Goal: Task Accomplishment & Management: Manage account settings

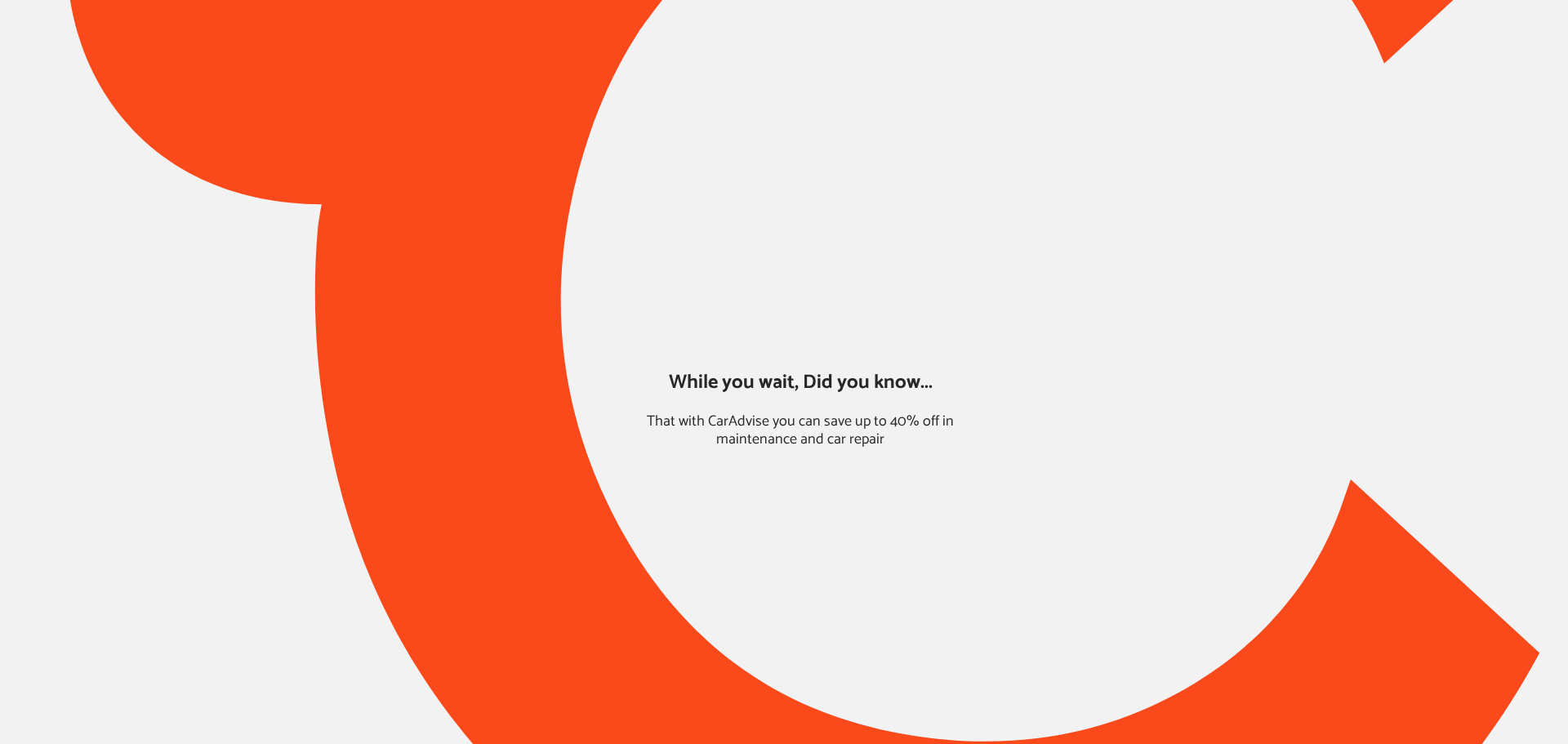
type input "*****"
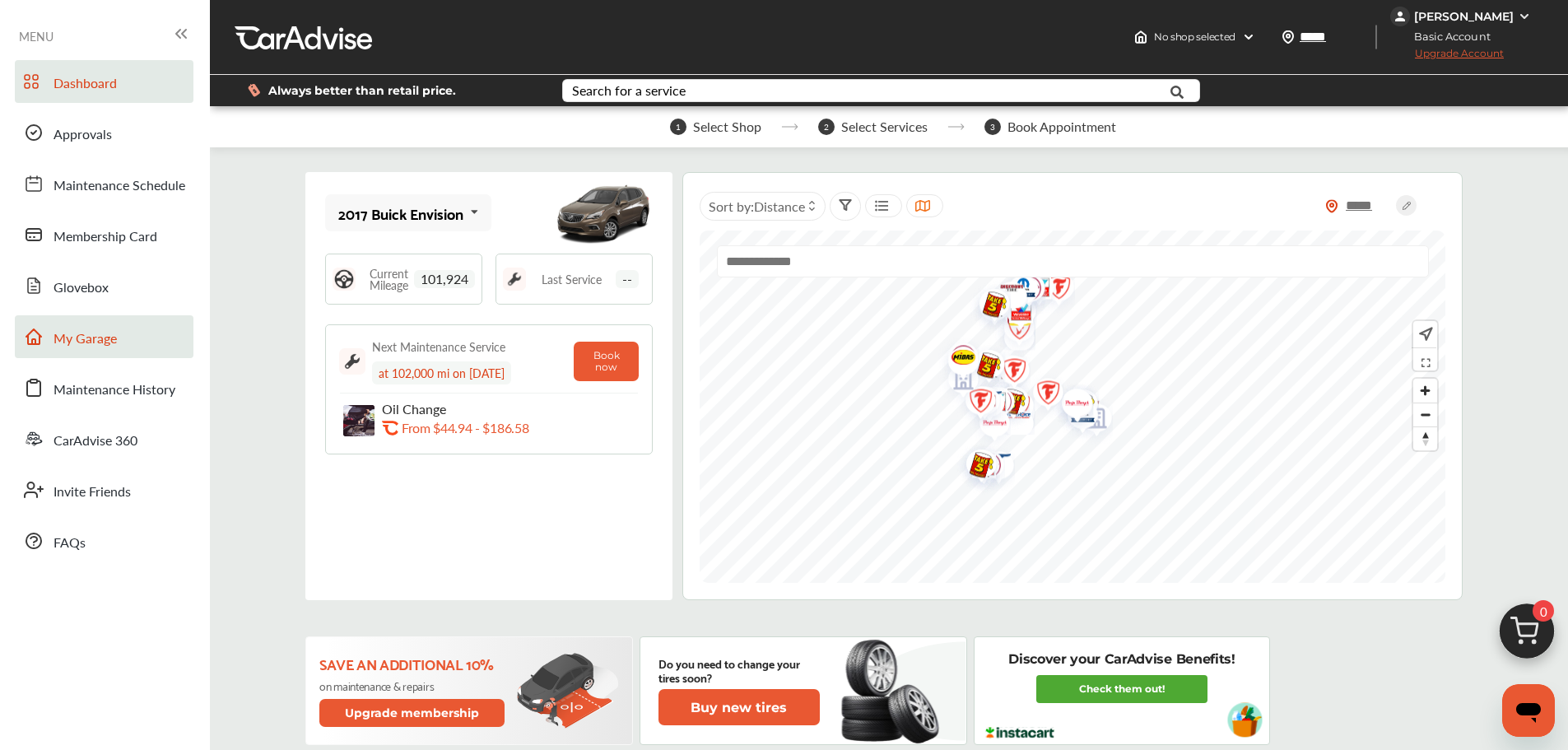
click at [155, 349] on link "My Garage" at bounding box center [104, 336] width 178 height 43
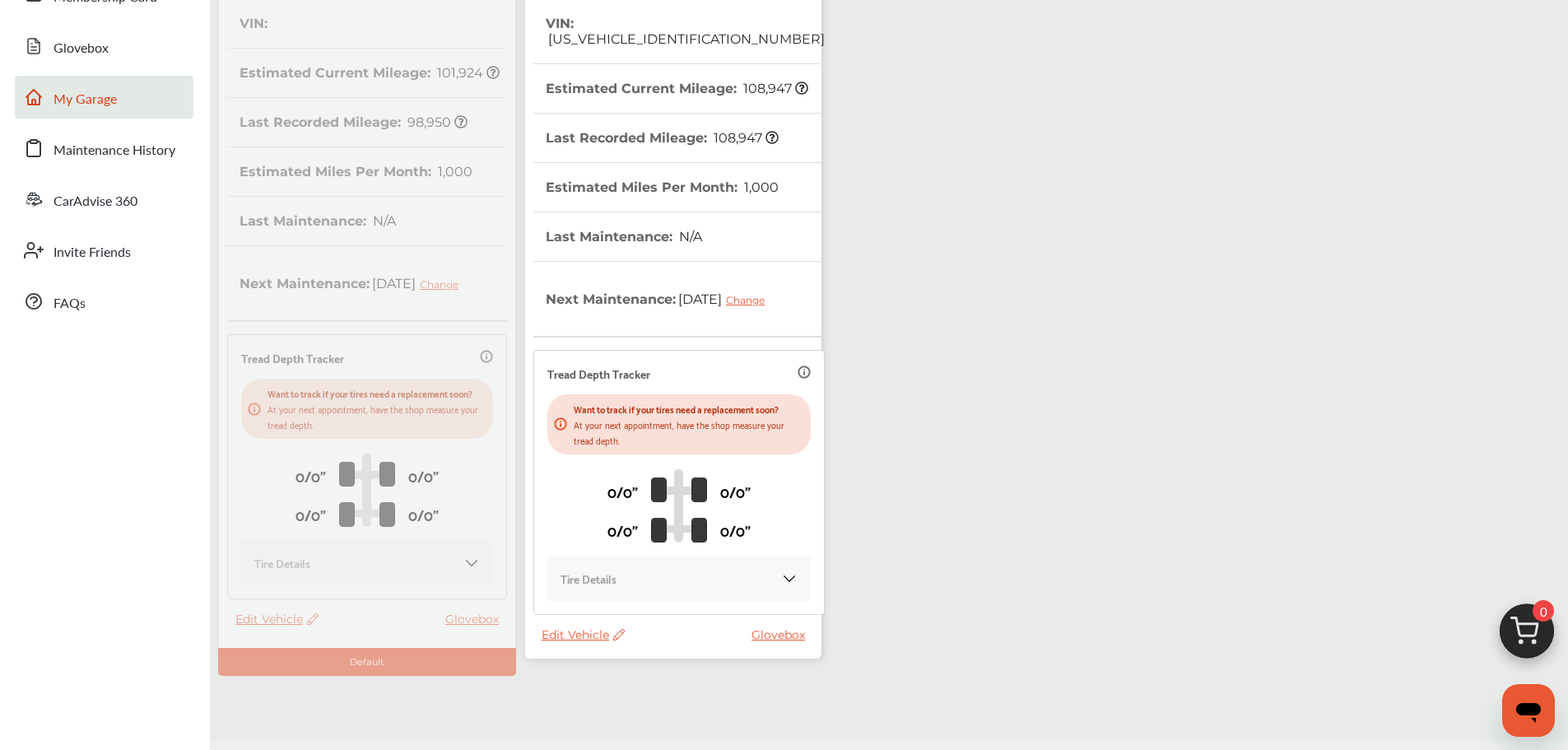
scroll to position [291, 0]
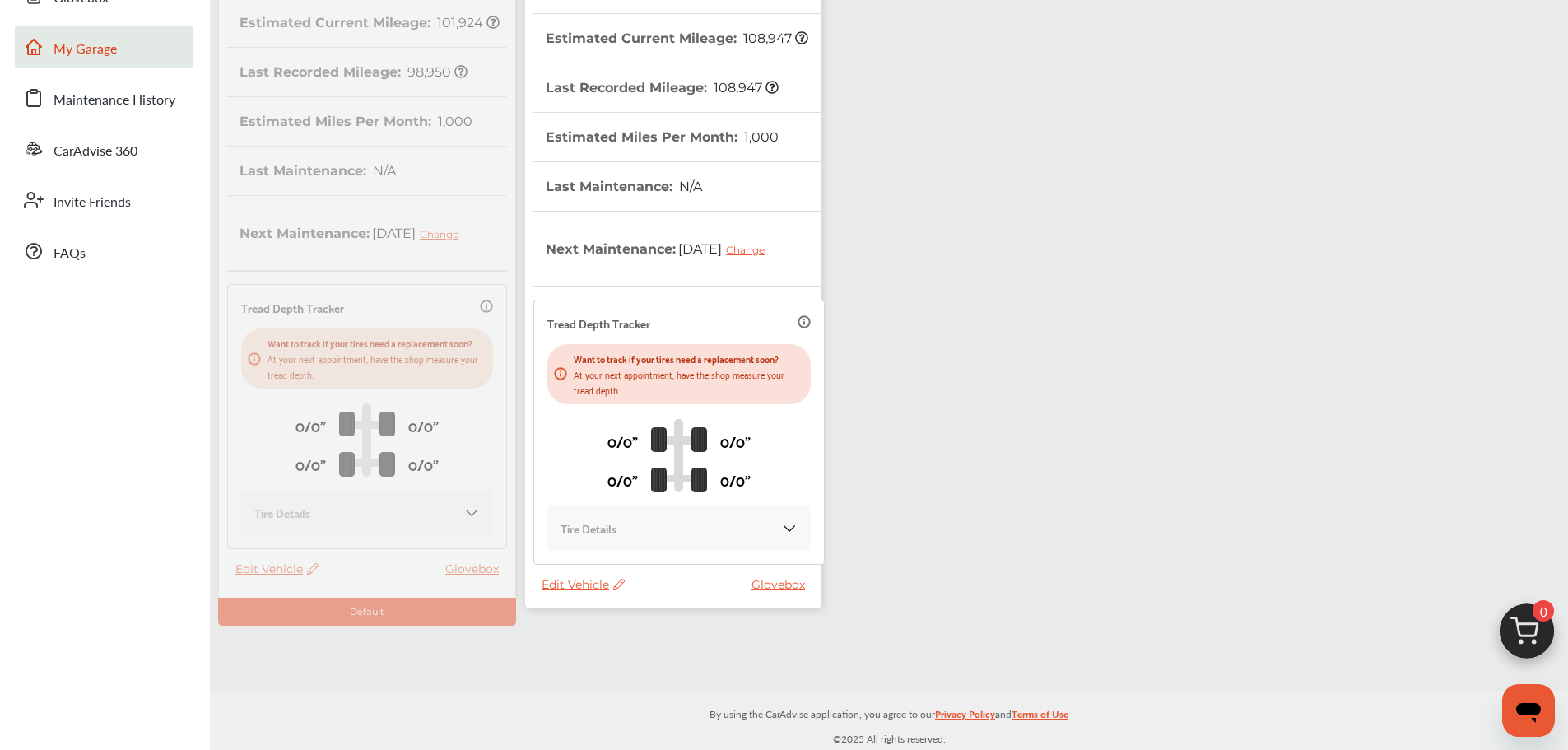
click at [589, 587] on span "Edit Vehicle" at bounding box center [583, 584] width 83 height 15
click at [683, 665] on div "Use this vehicle" at bounding box center [663, 655] width 148 height 25
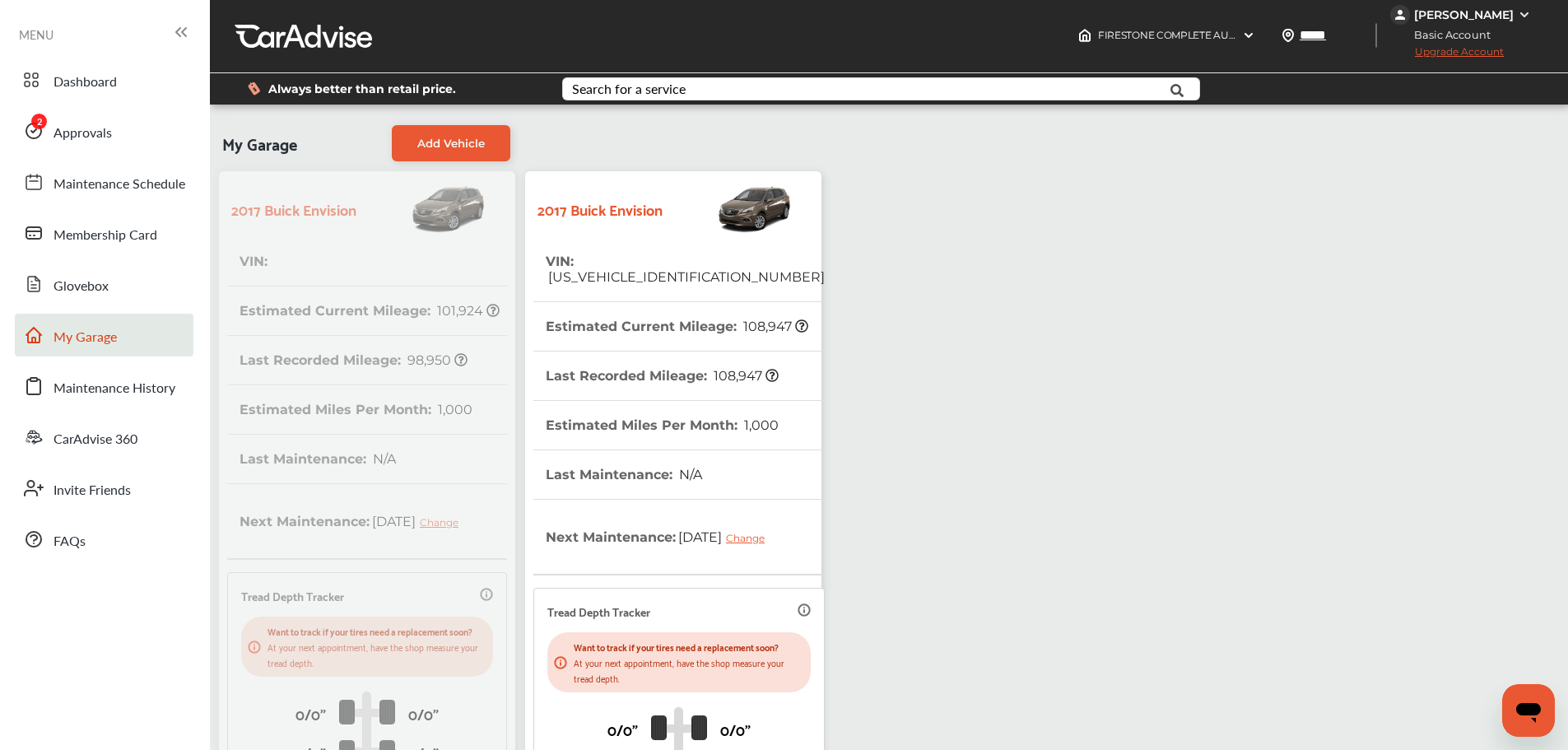
scroll to position [0, 0]
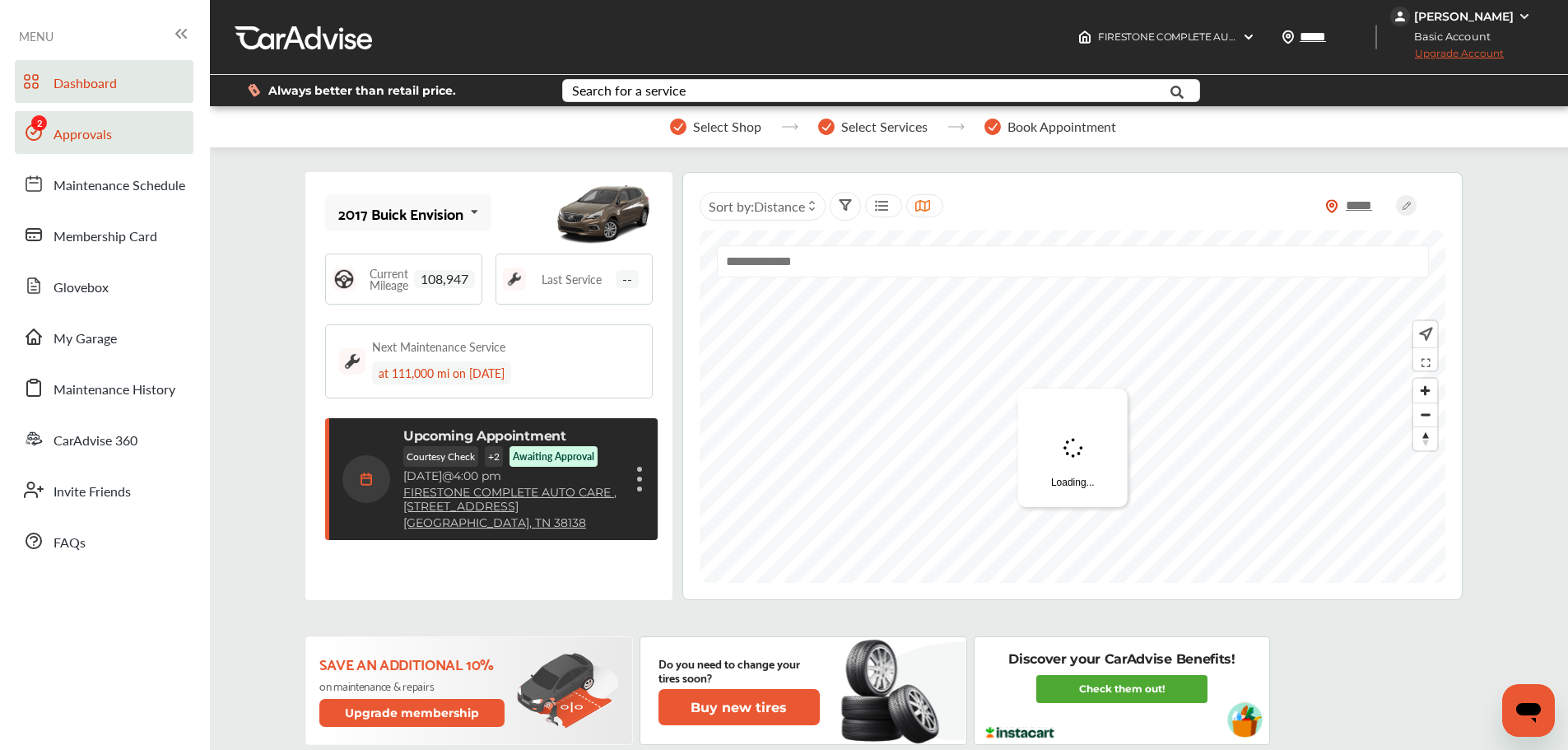
click at [117, 149] on link "Approvals" at bounding box center [104, 133] width 178 height 43
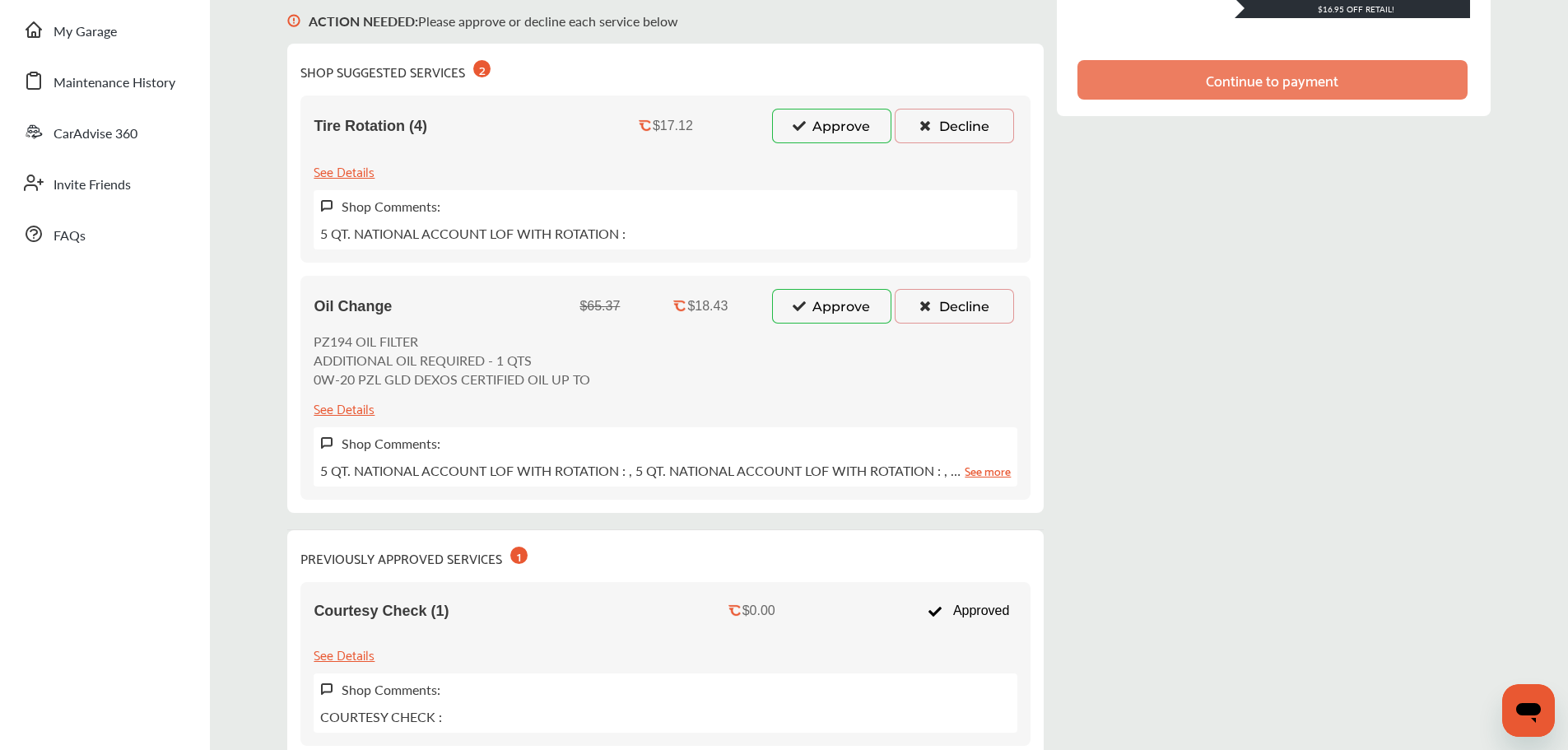
scroll to position [411, 0]
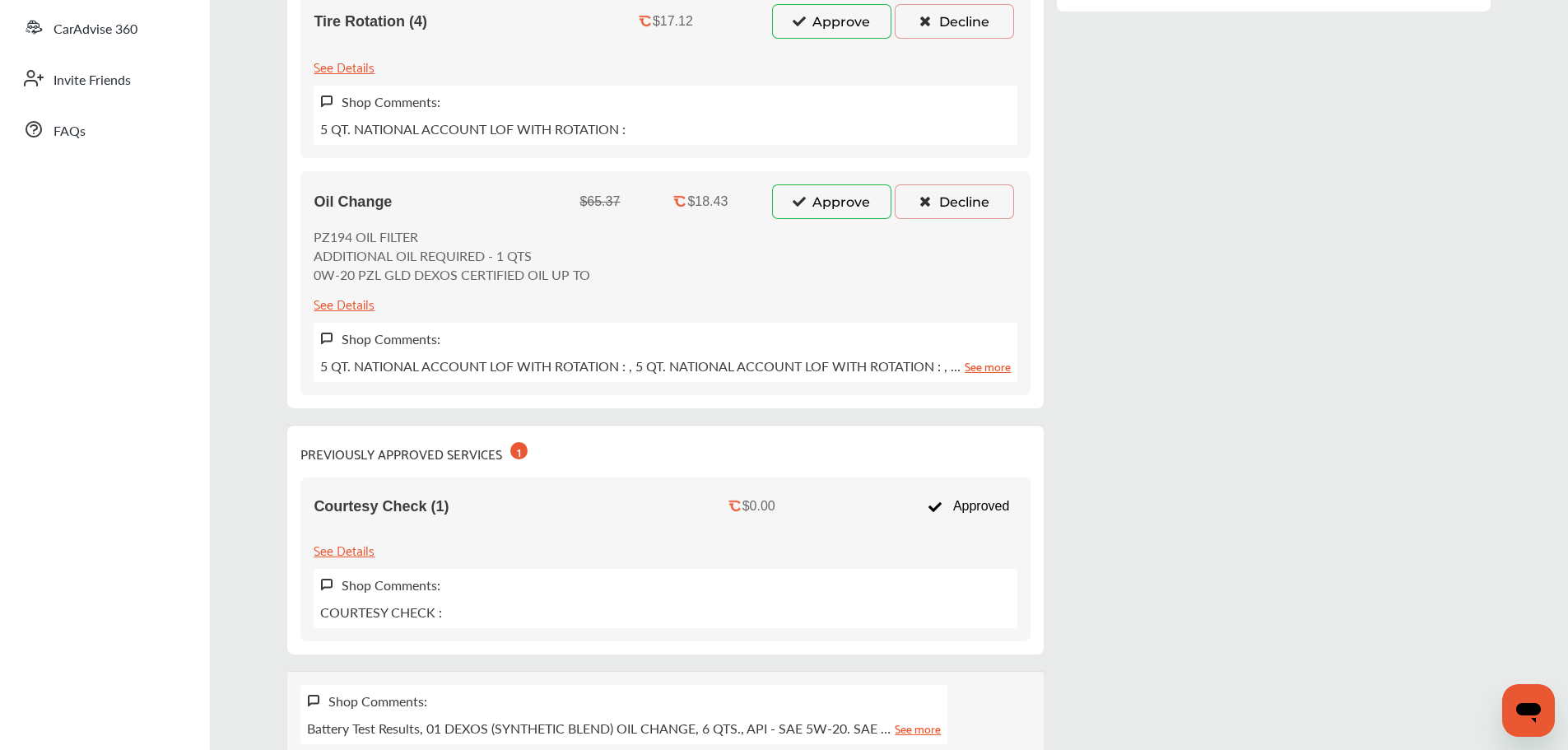
click at [844, 217] on button "Approve" at bounding box center [831, 201] width 119 height 35
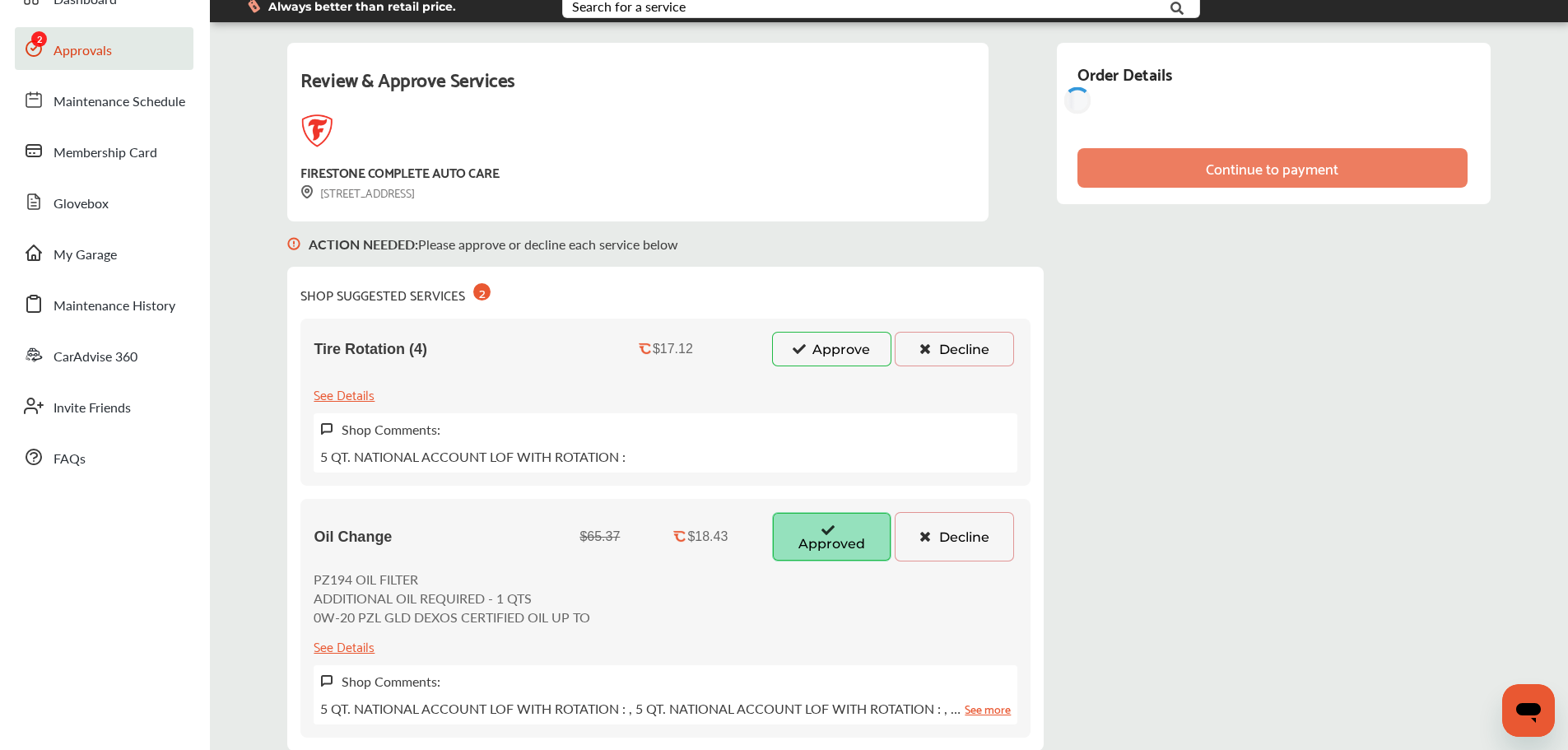
scroll to position [82, 0]
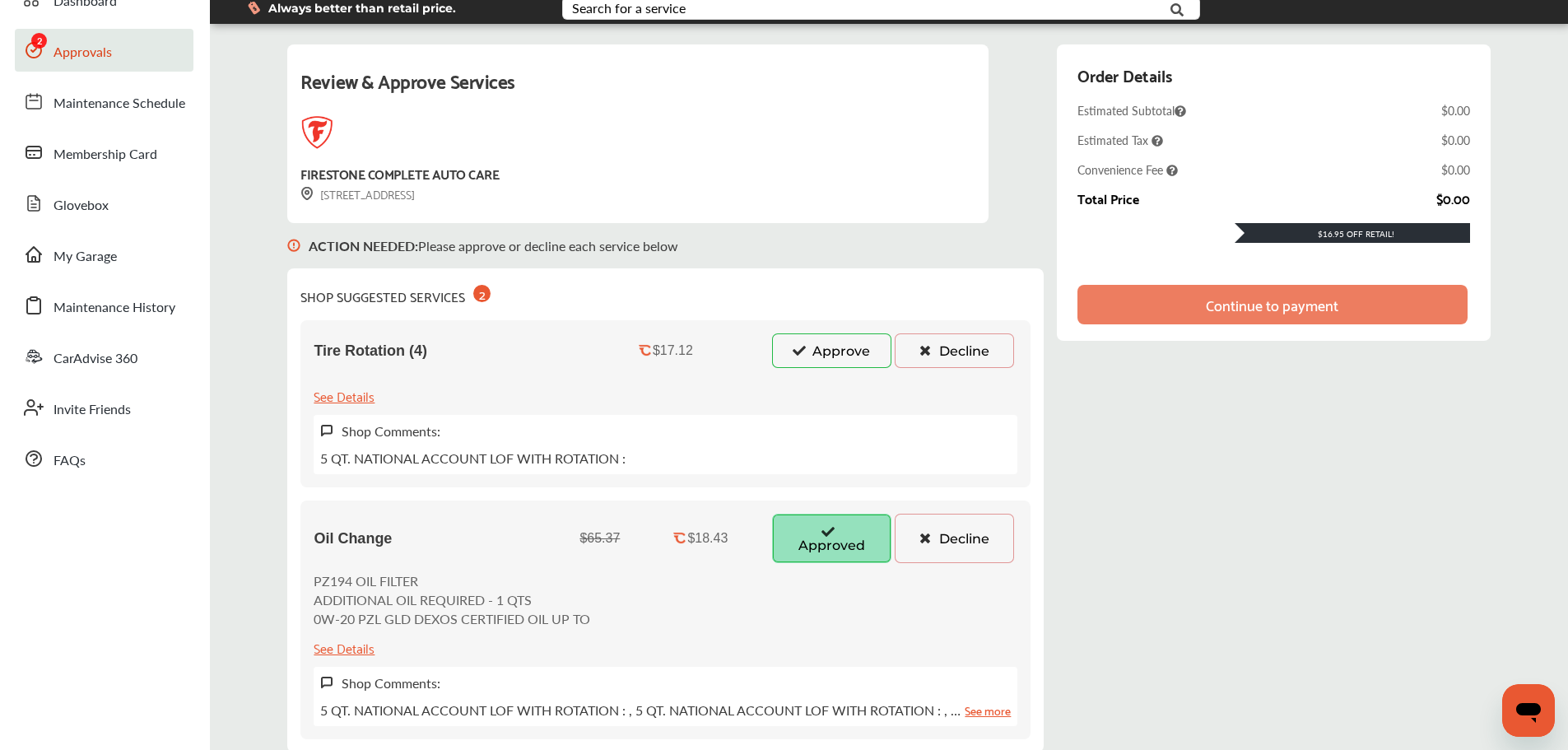
click at [945, 351] on button "Decline" at bounding box center [953, 351] width 119 height 35
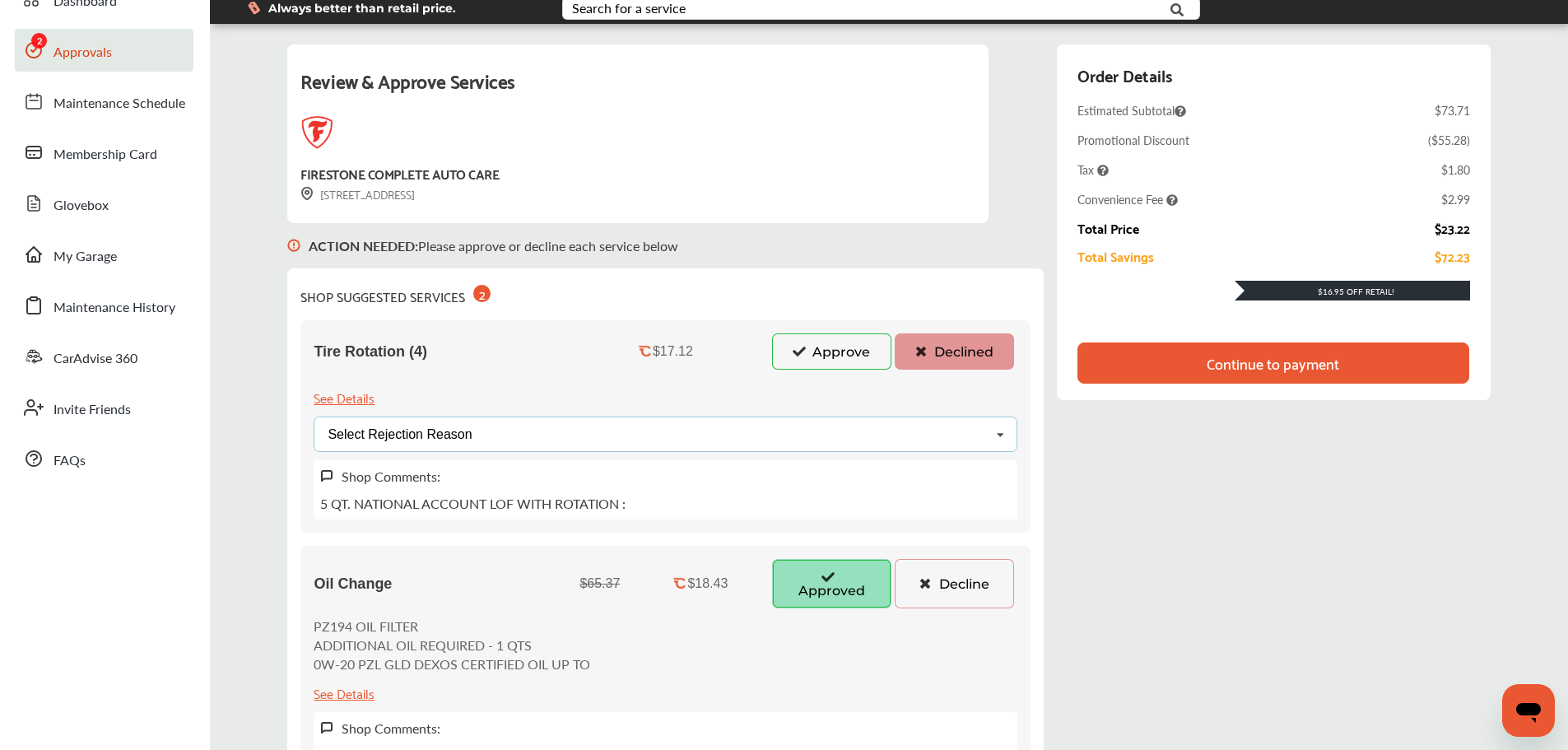
click at [514, 436] on div "Select Rejection Reason Price Not Required More Info Needed Other" at bounding box center [665, 434] width 703 height 35
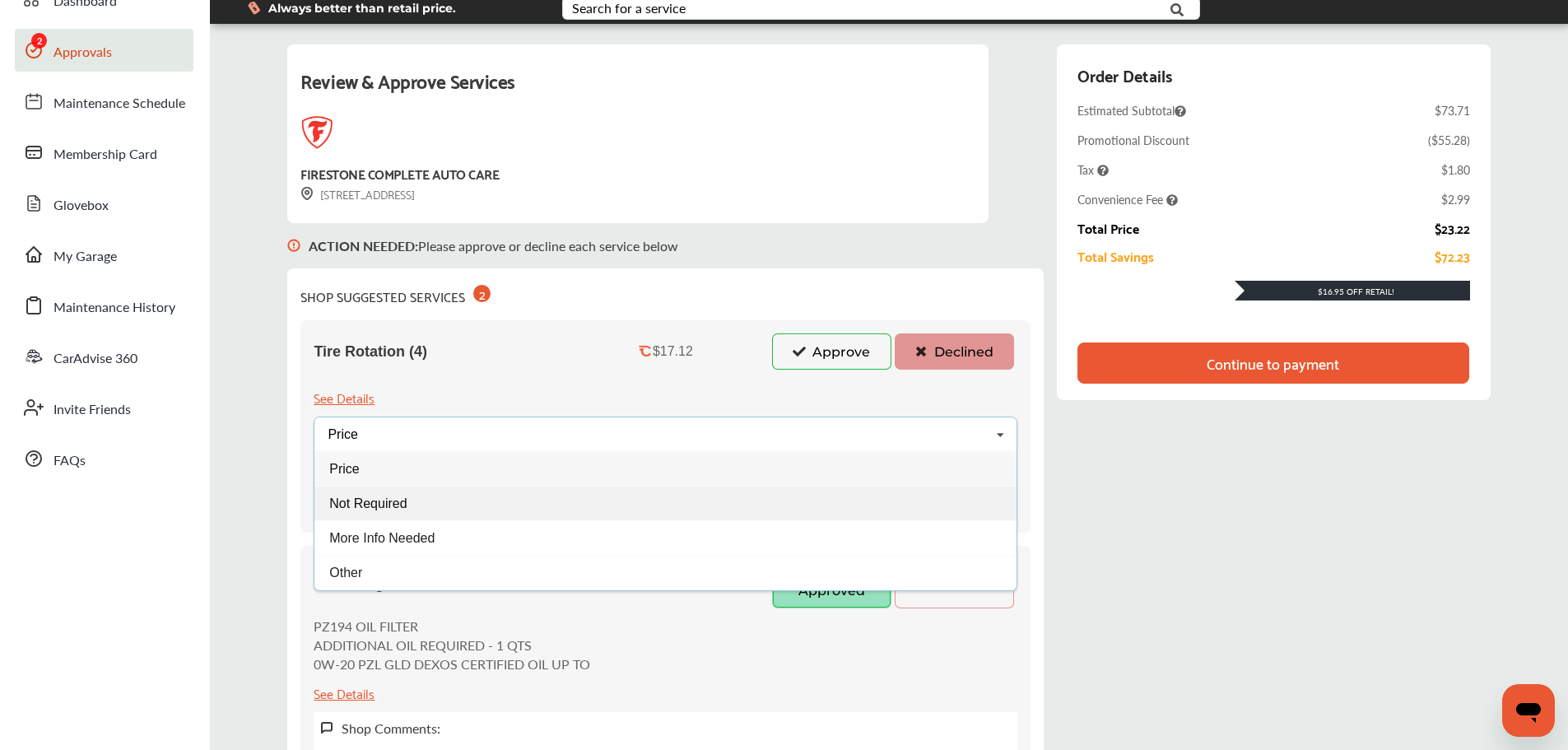
click at [412, 514] on div "Not Required" at bounding box center [665, 503] width 702 height 35
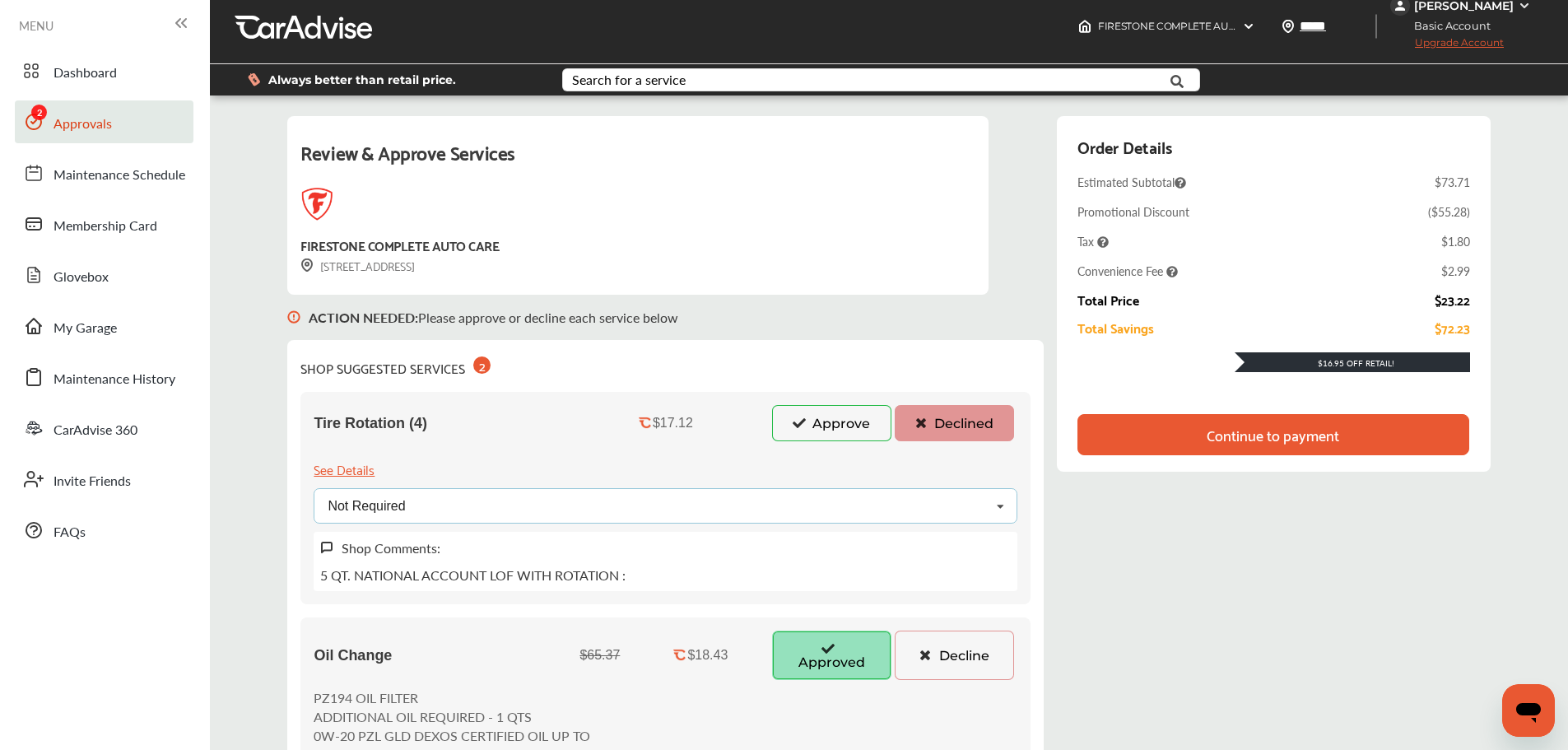
scroll to position [0, 0]
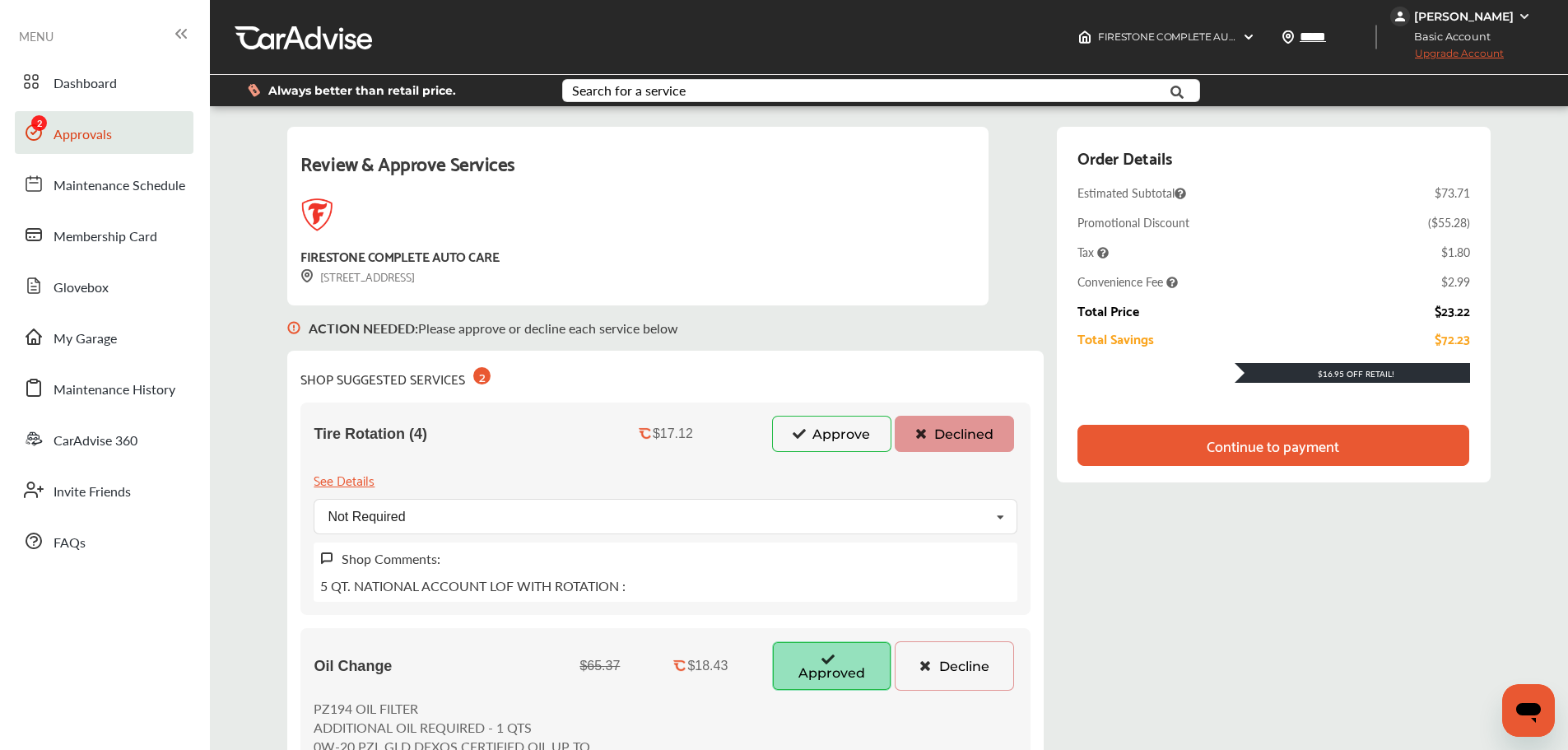
click at [1290, 454] on div "Continue to payment" at bounding box center [1272, 445] width 133 height 16
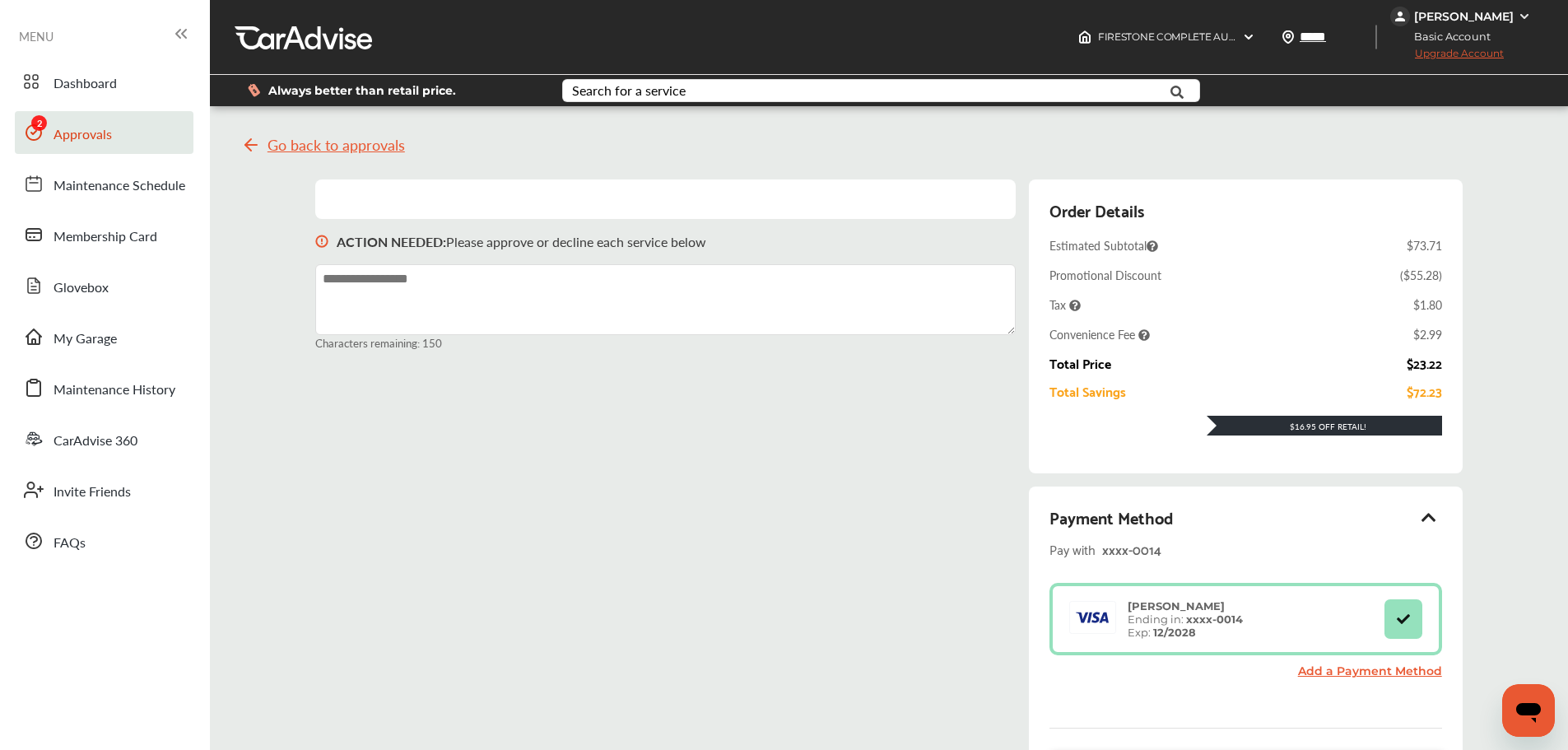
scroll to position [227, 0]
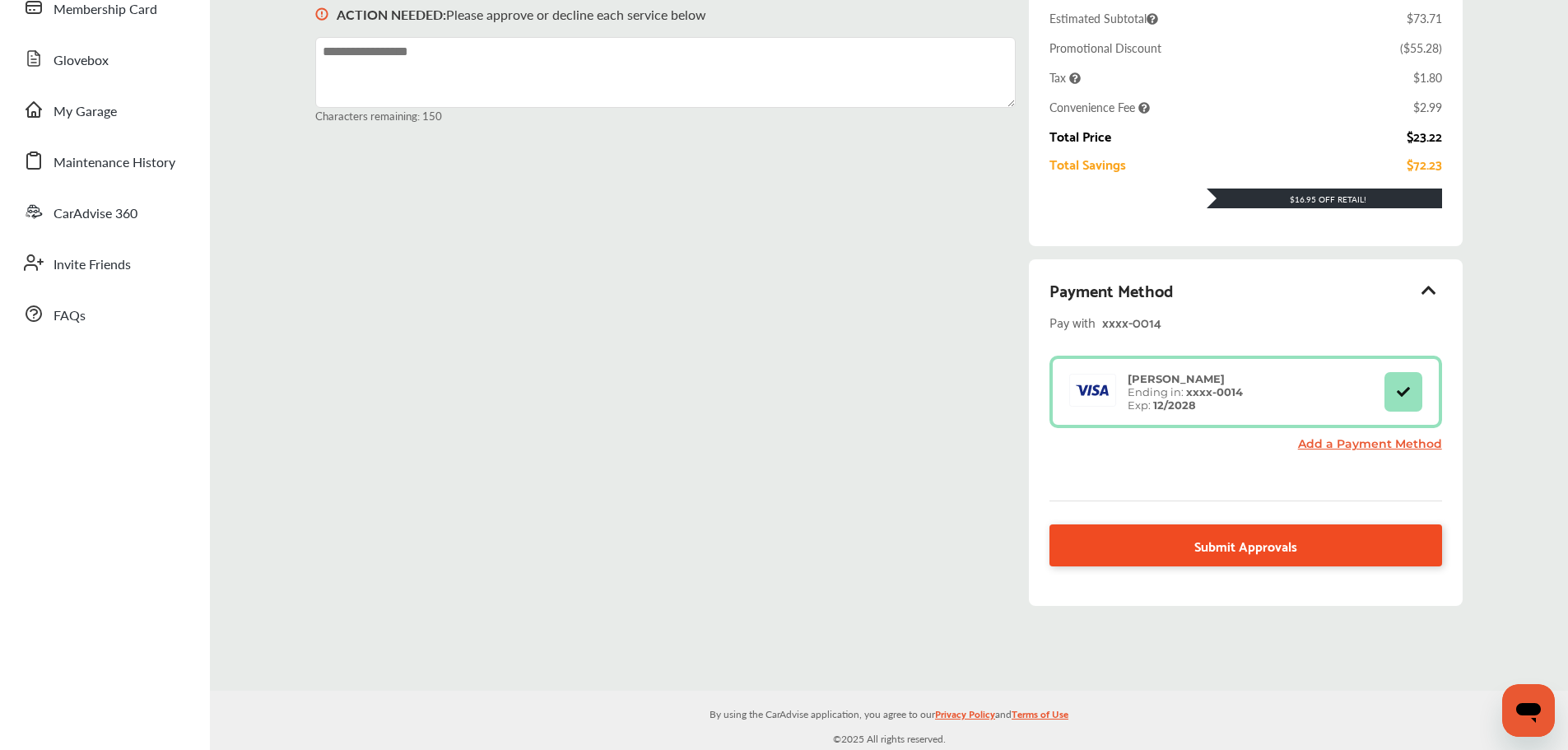
click at [1240, 540] on span "Submit Approvals" at bounding box center [1245, 546] width 103 height 22
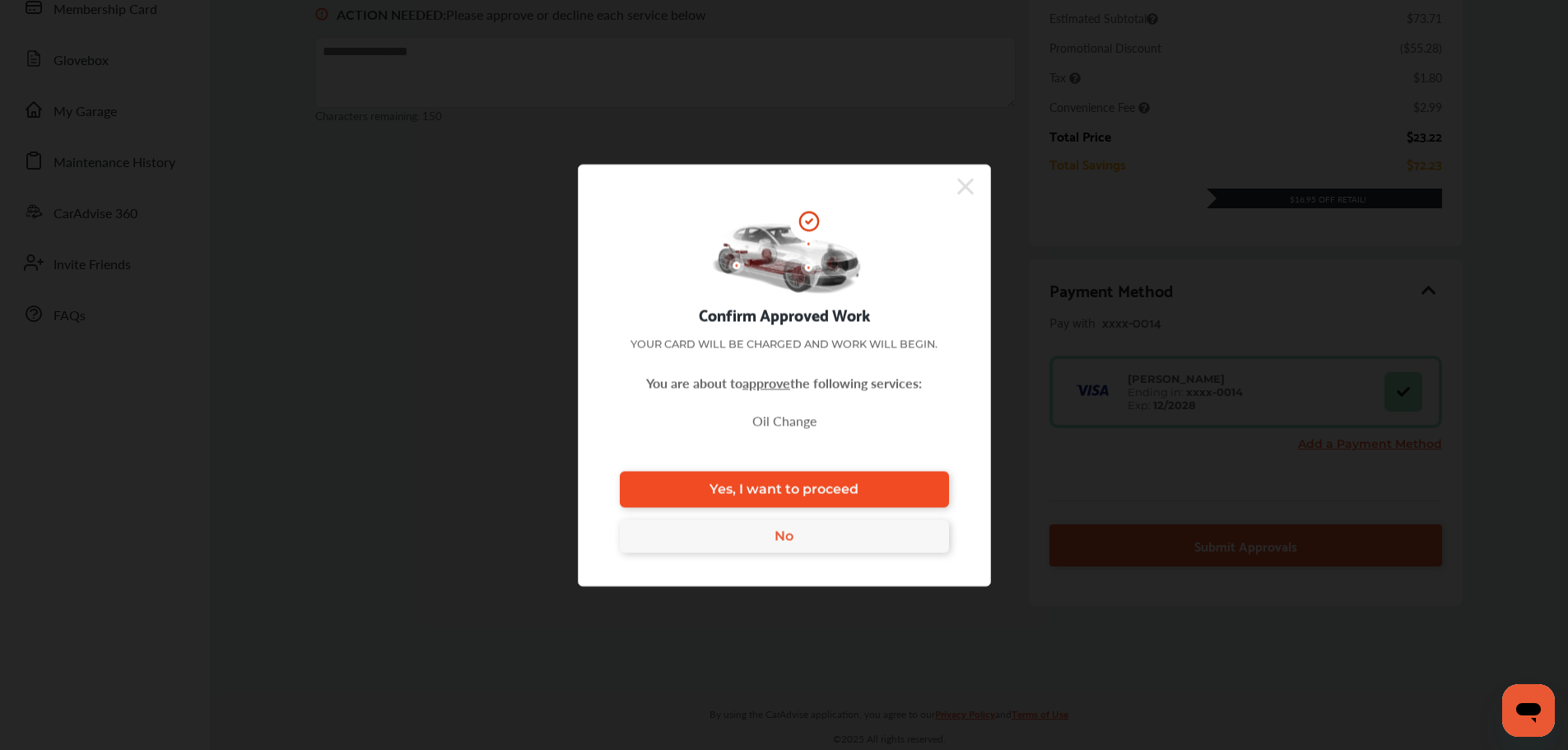
click at [898, 484] on link "Yes, I want to proceed" at bounding box center [784, 488] width 329 height 36
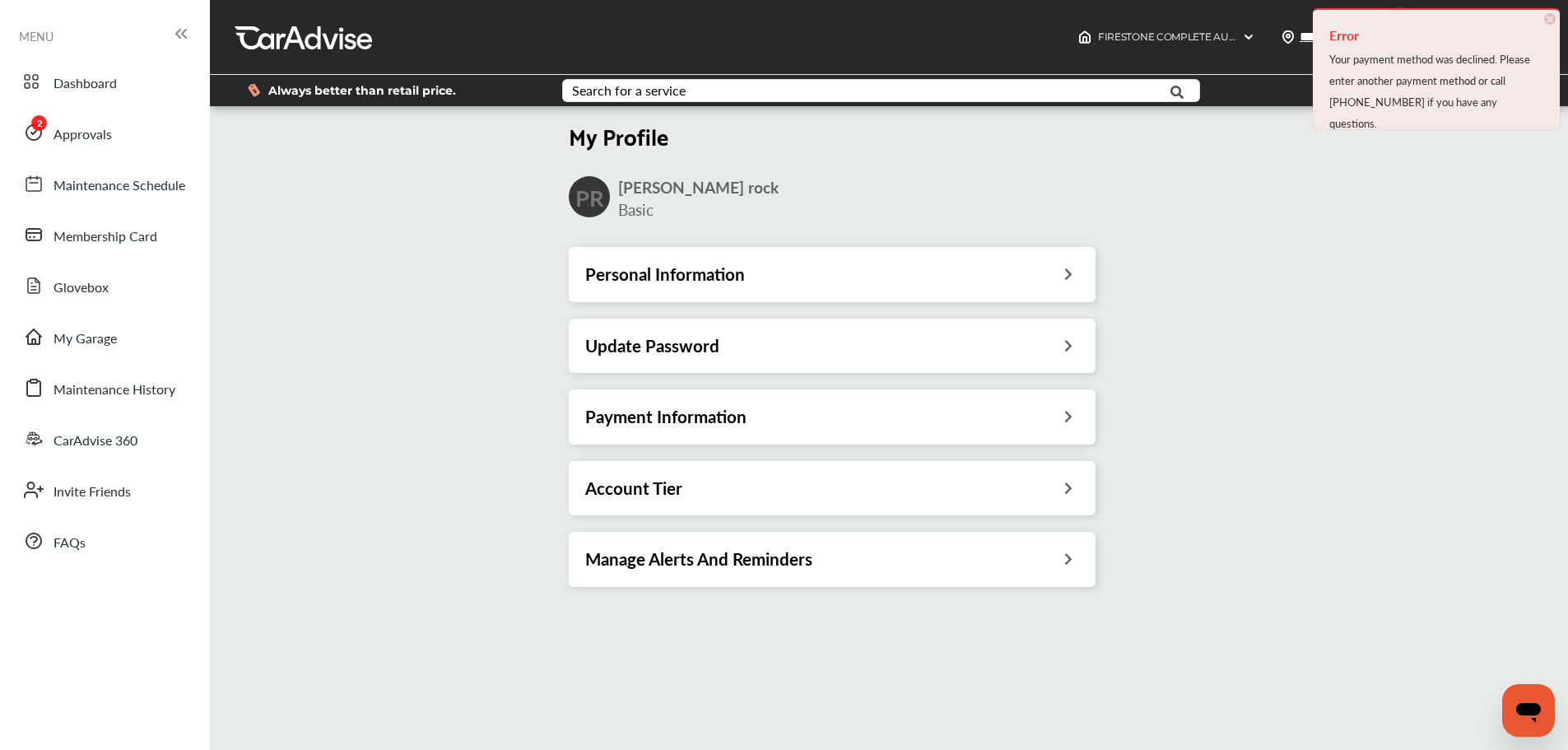
click at [1041, 415] on div "Payment Information" at bounding box center [832, 416] width 494 height 21
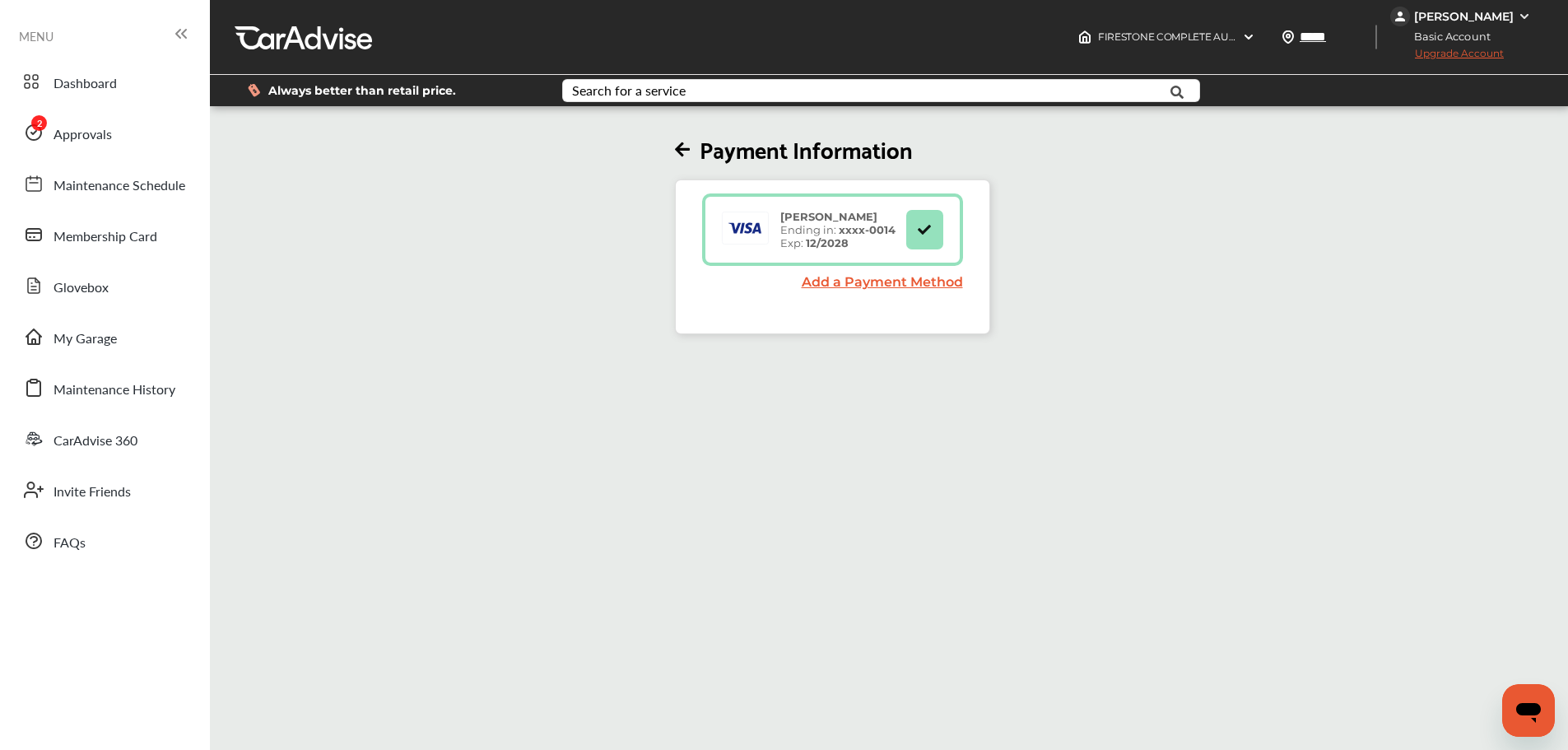
click at [532, 256] on div "Payment Information [PERSON_NAME] Ending in: xxxx- 0014 Exp: 12/2028 Add a Paym…" at bounding box center [832, 222] width 1254 height 225
click at [95, 142] on span "Approvals" at bounding box center [82, 134] width 58 height 21
